Goal: Transaction & Acquisition: Purchase product/service

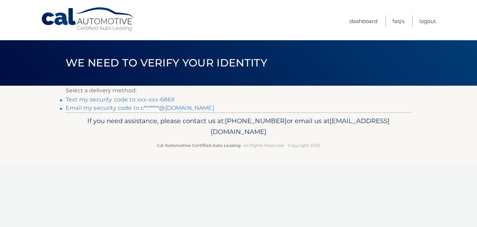
click at [168, 99] on link "Text my security code to xxx-xxx-6869" at bounding box center [120, 99] width 109 height 7
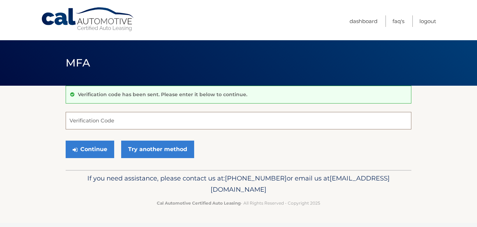
click at [151, 121] on input "Verification Code" at bounding box center [239, 120] width 346 height 17
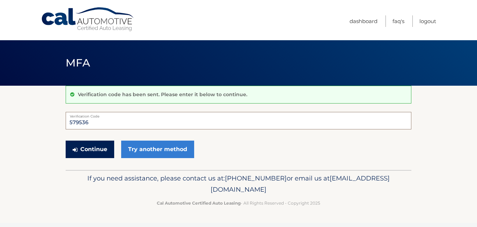
type input "579536"
click at [100, 147] on button "Continue" at bounding box center [90, 148] width 49 height 17
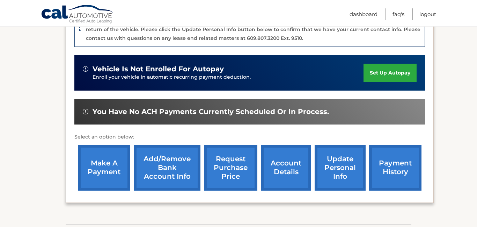
scroll to position [209, 0]
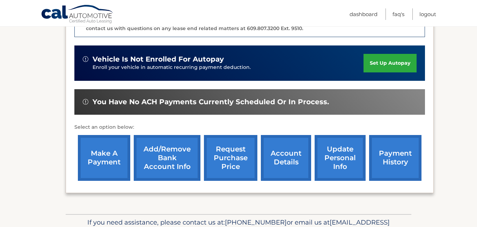
click at [104, 150] on link "make a payment" at bounding box center [104, 158] width 52 height 46
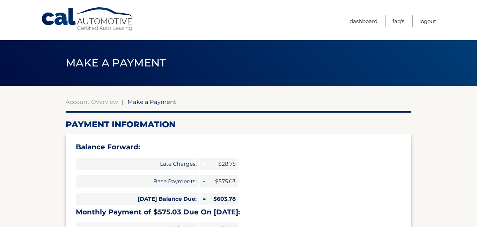
select select "OTA4ODBiNzUtNmM3MS00MTdjLWFiMzUtNDcxNzE1MzJjYjZh"
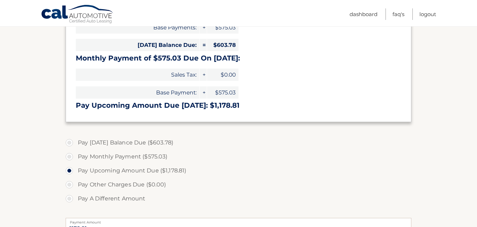
scroll to position [148, 0]
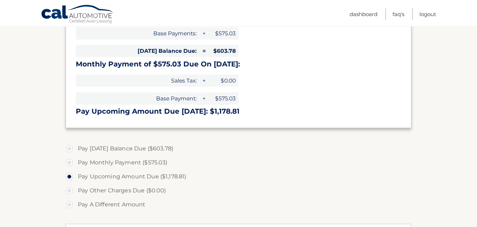
click at [71, 161] on label "Pay Monthly Payment ($575.03)" at bounding box center [239, 162] width 346 height 14
click at [71, 161] on input "Pay Monthly Payment ($575.03)" at bounding box center [71, 160] width 7 height 11
radio input "true"
type input "575.03"
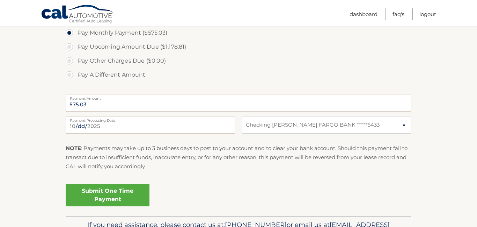
scroll to position [291, 0]
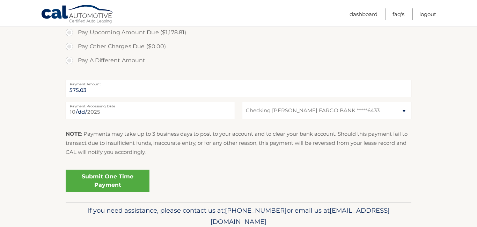
click at [100, 183] on link "Submit One Time Payment" at bounding box center [108, 180] width 84 height 22
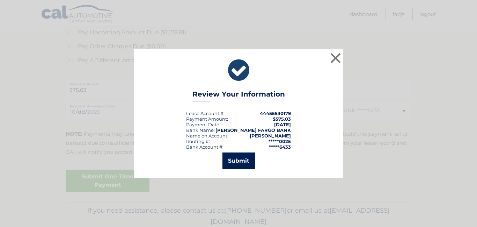
click at [238, 160] on button "Submit" at bounding box center [238, 160] width 32 height 17
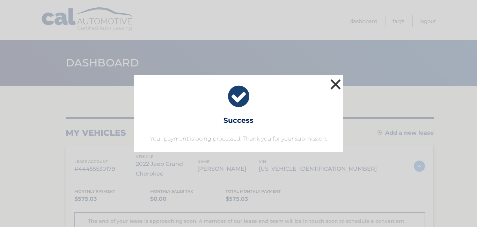
click at [335, 90] on button "×" at bounding box center [335, 84] width 14 height 14
